Goal: Information Seeking & Learning: Learn about a topic

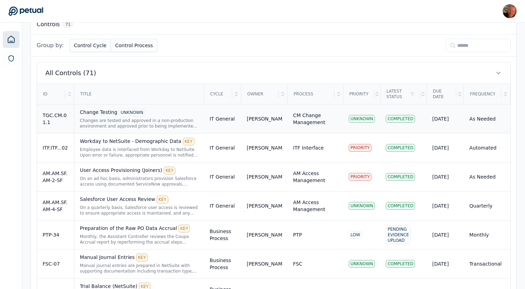
scroll to position [204, 0]
click at [164, 112] on div "Change Testing UNKNOWN" at bounding box center [139, 112] width 119 height 8
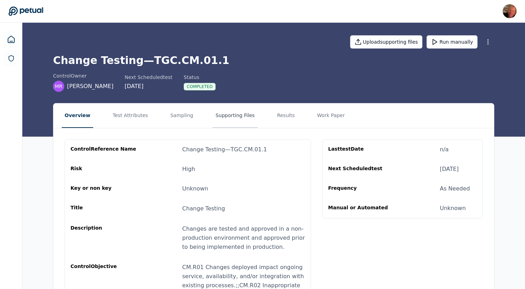
click at [223, 121] on button "Supporting Files" at bounding box center [235, 115] width 45 height 24
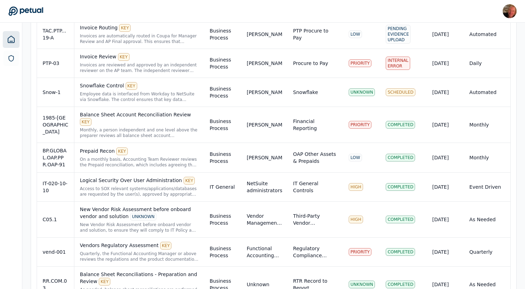
scroll to position [621, 0]
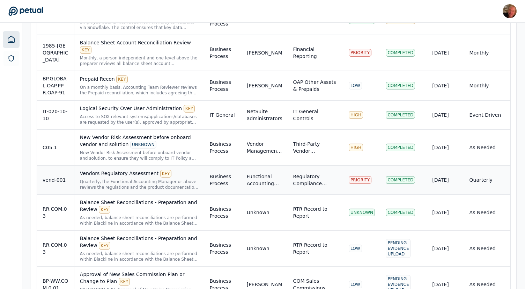
click at [141, 179] on div "Quarterly, the Functional Accounting Manager or above reviews the regulations a…" at bounding box center [139, 184] width 119 height 11
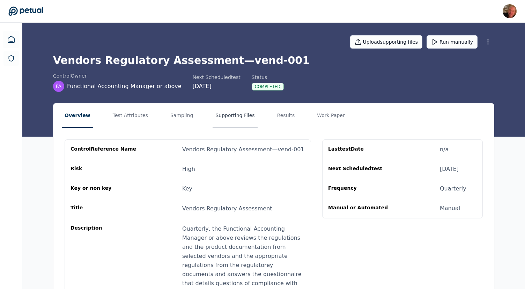
click at [230, 119] on button "Supporting Files" at bounding box center [235, 115] width 45 height 24
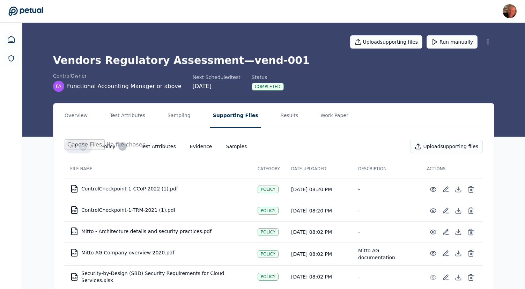
scroll to position [19, 0]
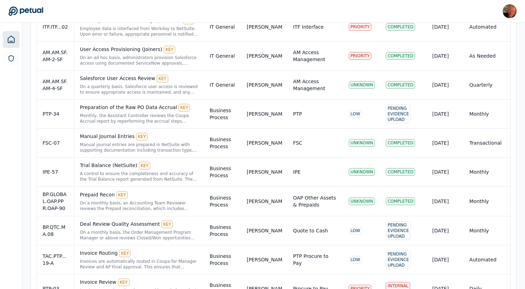
scroll to position [314, 0]
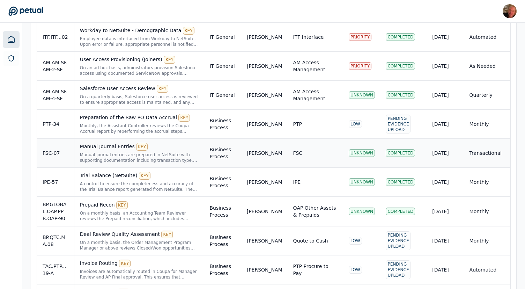
click at [143, 149] on div "KEY" at bounding box center [142, 147] width 12 height 8
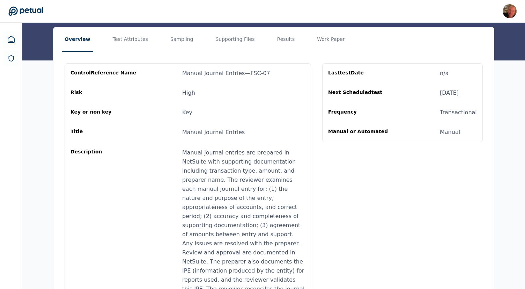
scroll to position [59, 0]
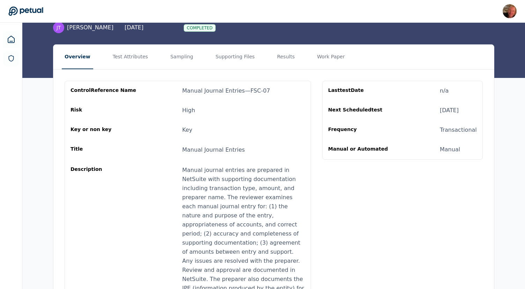
click at [226, 44] on div "Upload supporting files Run manually Manual Journal Entries — FSC-07 control Ow…" at bounding box center [273, 21] width 503 height 114
click at [226, 49] on button "Supporting Files" at bounding box center [235, 57] width 45 height 24
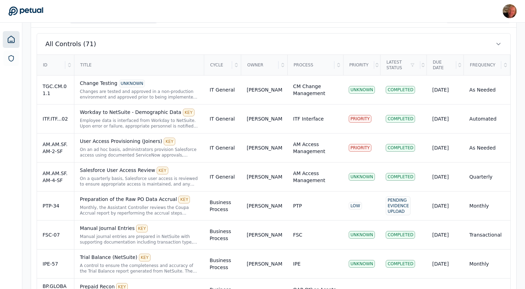
scroll to position [233, 0]
click at [151, 117] on div "Employee data is interfaced from Workday to NetSuite. Upon error or failure, ap…" at bounding box center [139, 122] width 119 height 11
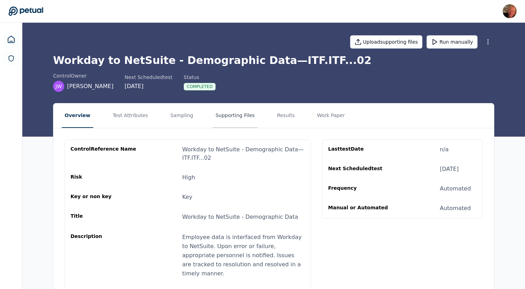
click at [220, 116] on button "Supporting Files" at bounding box center [235, 115] width 45 height 24
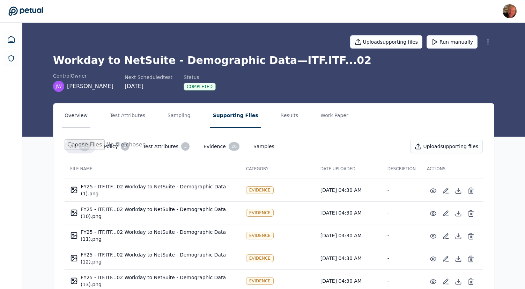
click at [80, 116] on button "Overview" at bounding box center [76, 115] width 29 height 24
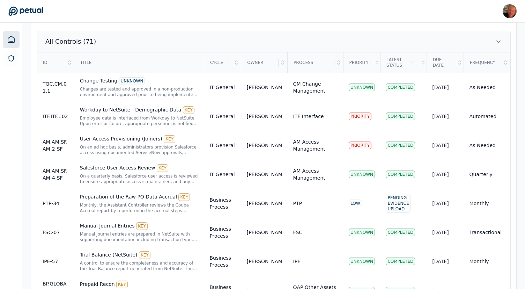
scroll to position [236, 0]
